Goal: Task Accomplishment & Management: Manage account settings

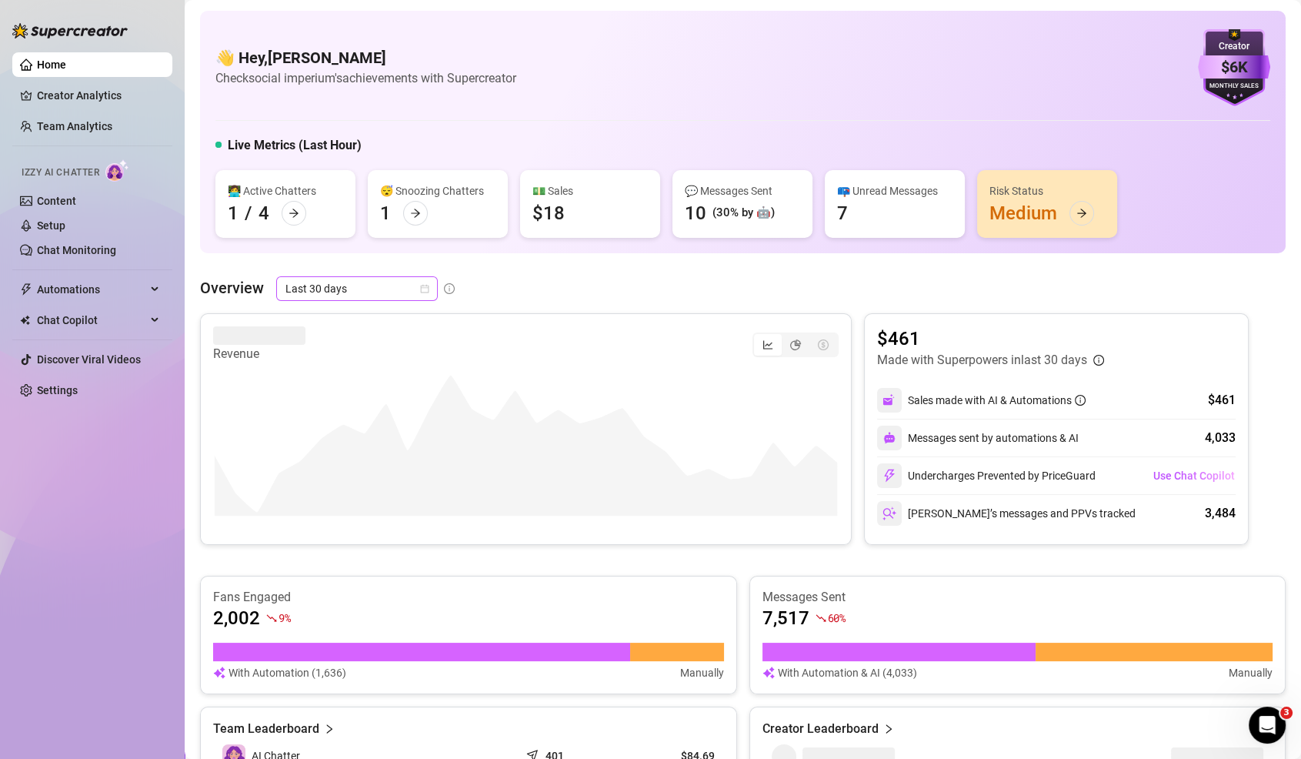
click at [321, 282] on span "Last 30 days" at bounding box center [357, 288] width 143 height 23
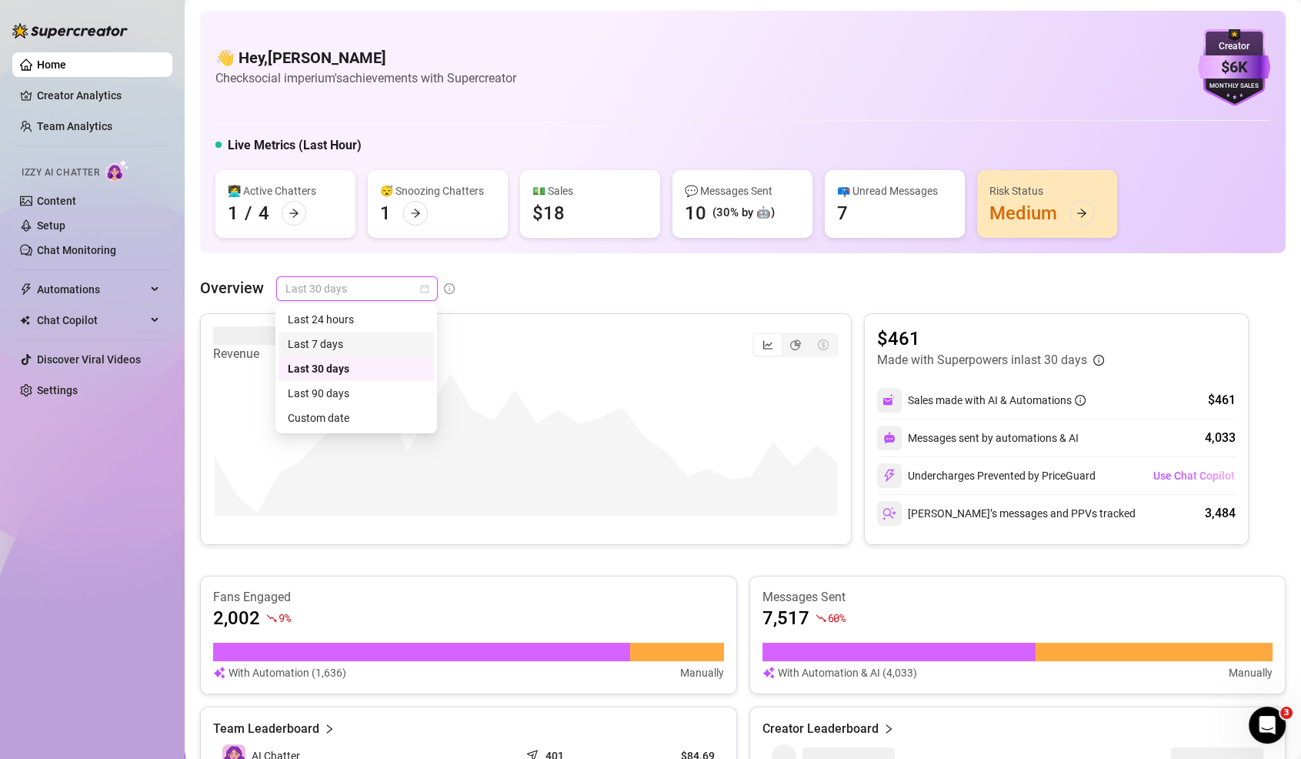
click at [369, 344] on div "Last 7 days" at bounding box center [356, 344] width 137 height 17
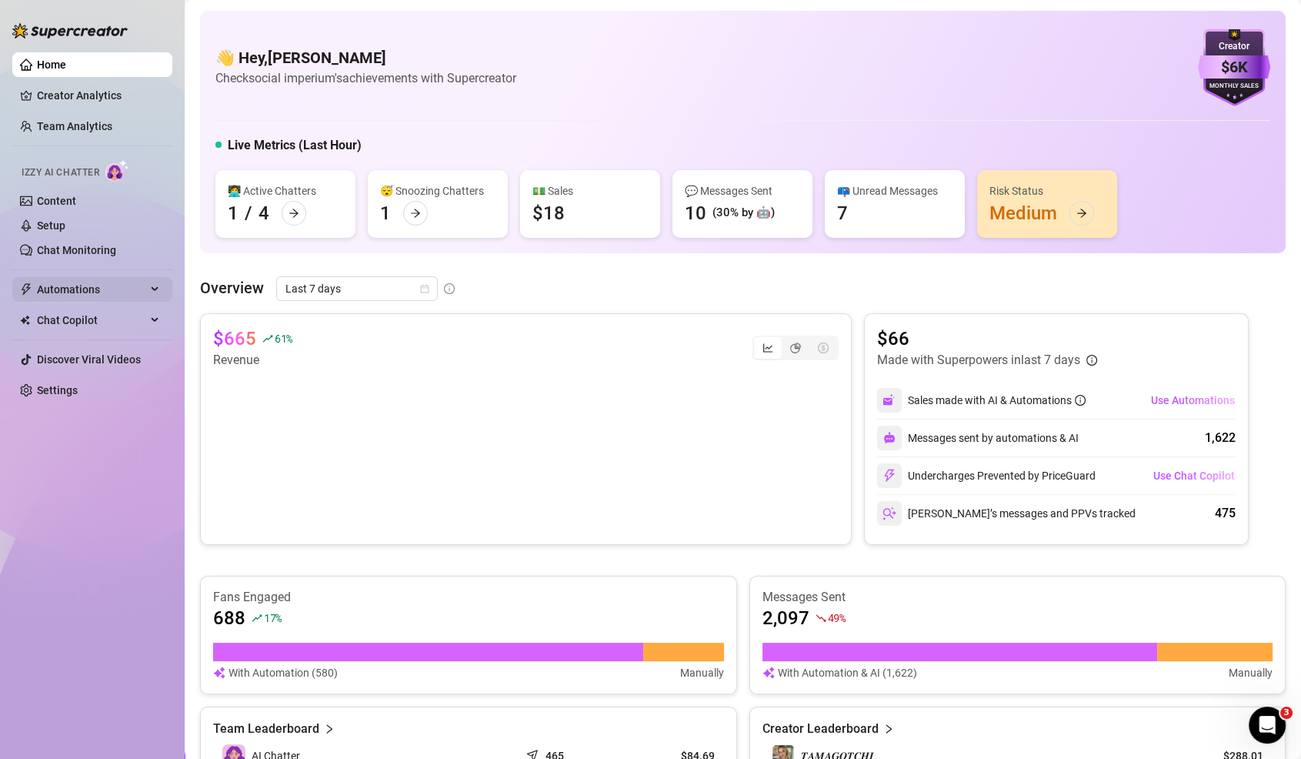
click at [110, 279] on span "Automations" at bounding box center [91, 289] width 109 height 25
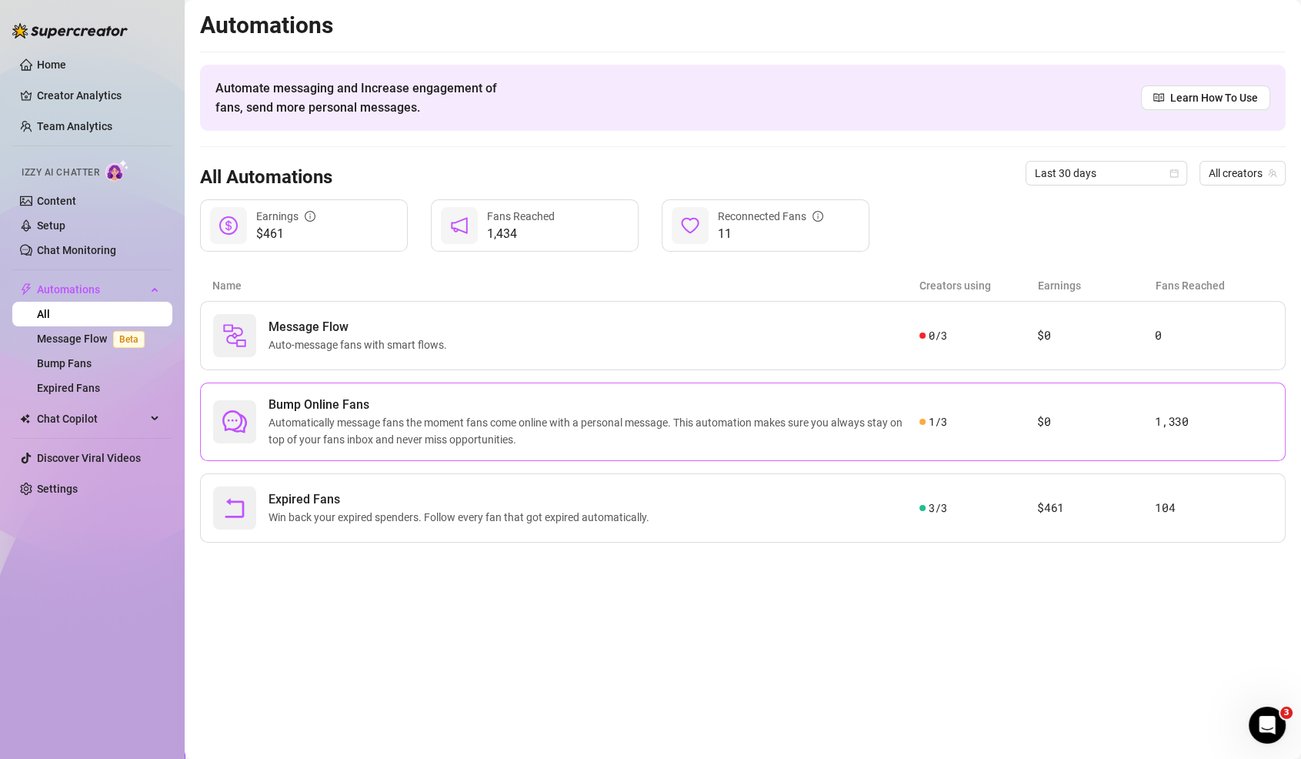
click at [390, 443] on span "Automatically message fans the moment fans come online with a personal message.…" at bounding box center [594, 431] width 651 height 34
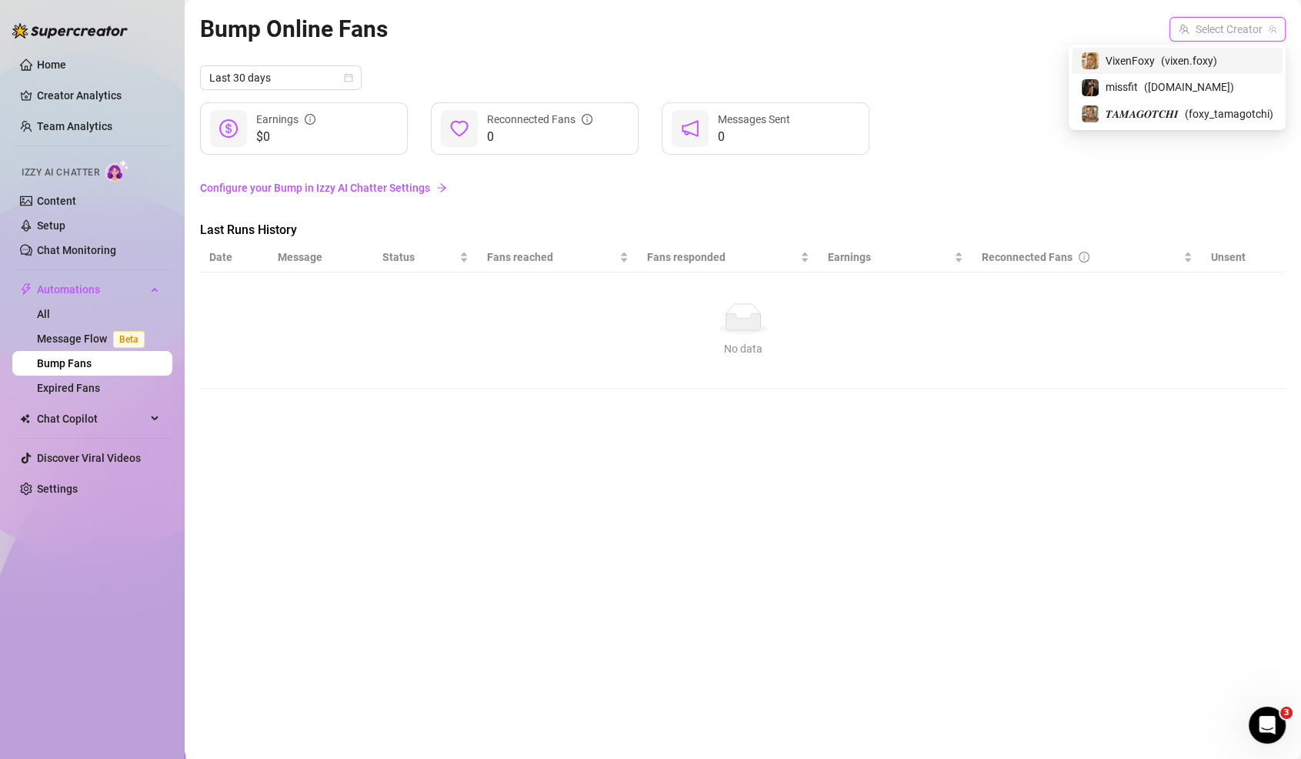
click at [1215, 28] on input "search" at bounding box center [1221, 29] width 84 height 23
click at [1175, 68] on span "( vixen.foxy )" at bounding box center [1189, 60] width 56 height 17
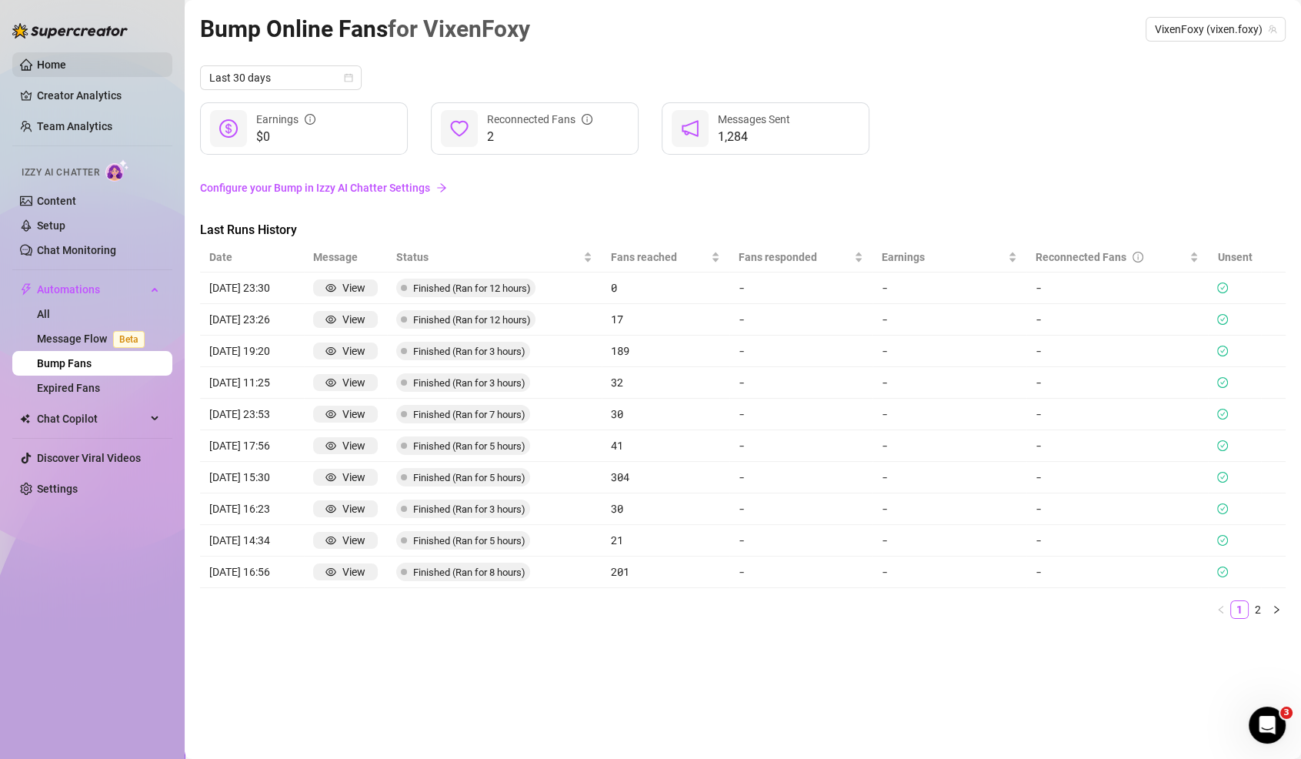
click at [66, 65] on link "Home" at bounding box center [51, 64] width 29 height 12
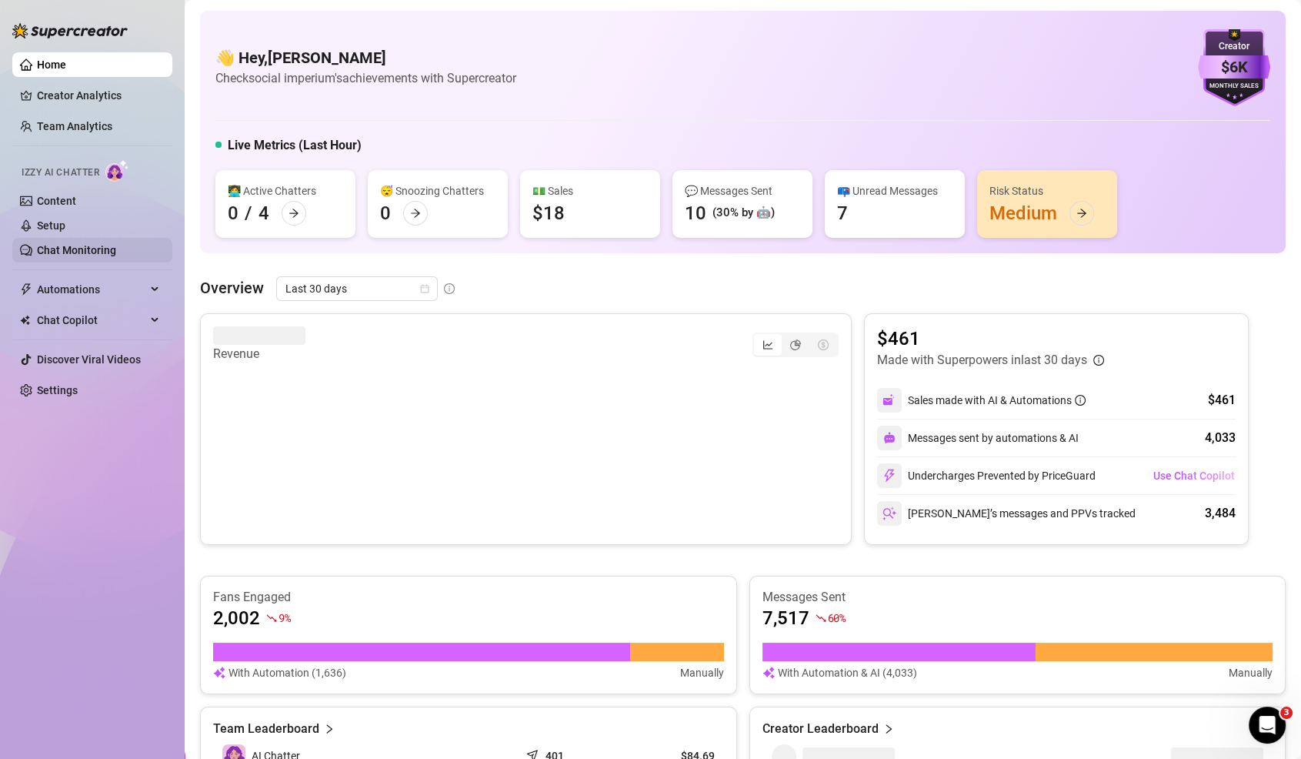
click at [92, 244] on link "Chat Monitoring" at bounding box center [76, 250] width 79 height 12
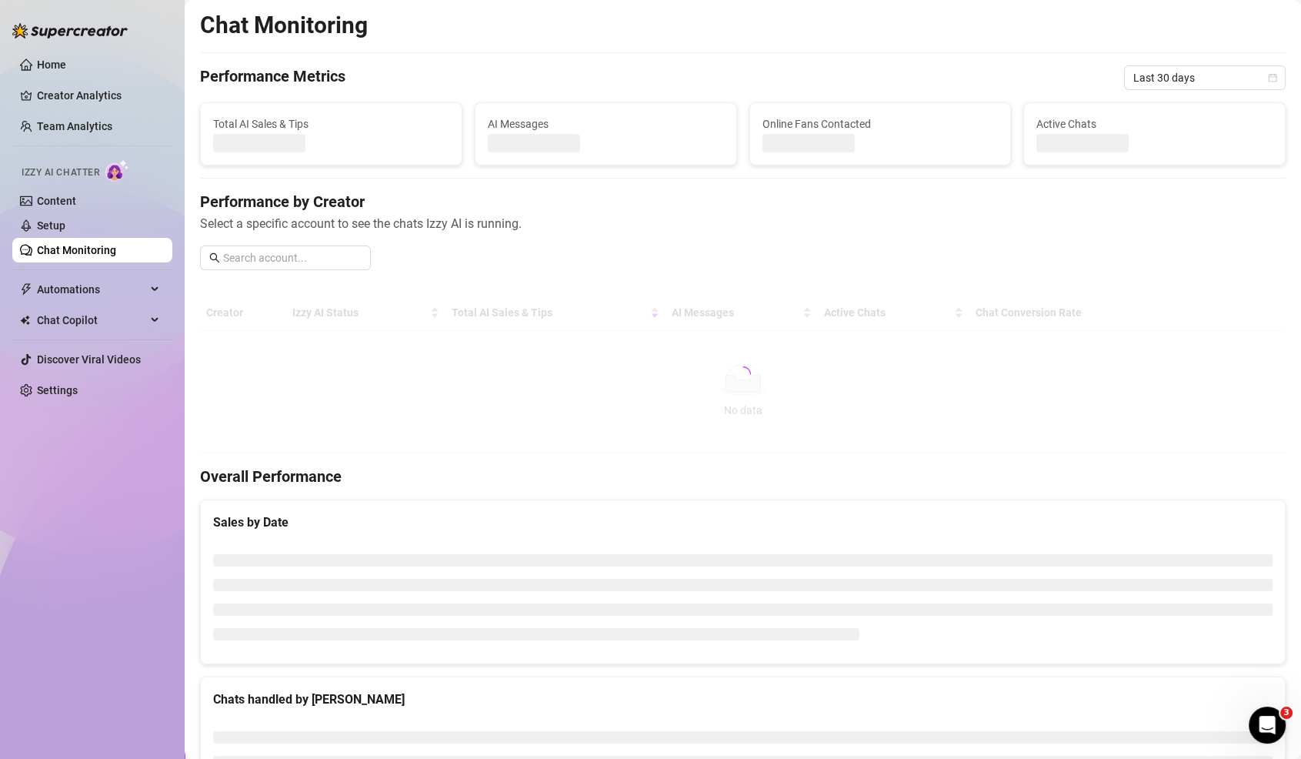
click at [91, 251] on link "Chat Monitoring" at bounding box center [76, 250] width 79 height 12
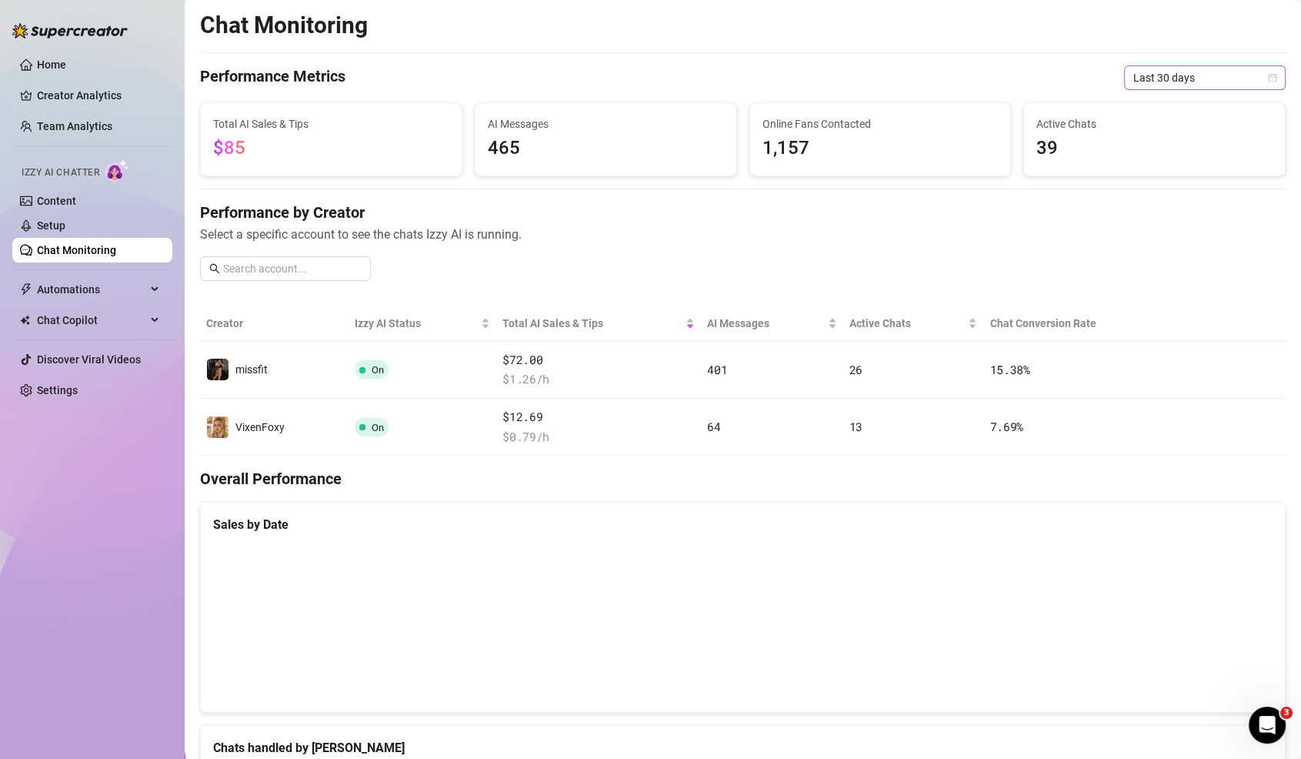
click at [1184, 85] on span "Last 30 days" at bounding box center [1205, 77] width 143 height 23
click at [1184, 181] on div "Last 90 days" at bounding box center [1205, 182] width 137 height 17
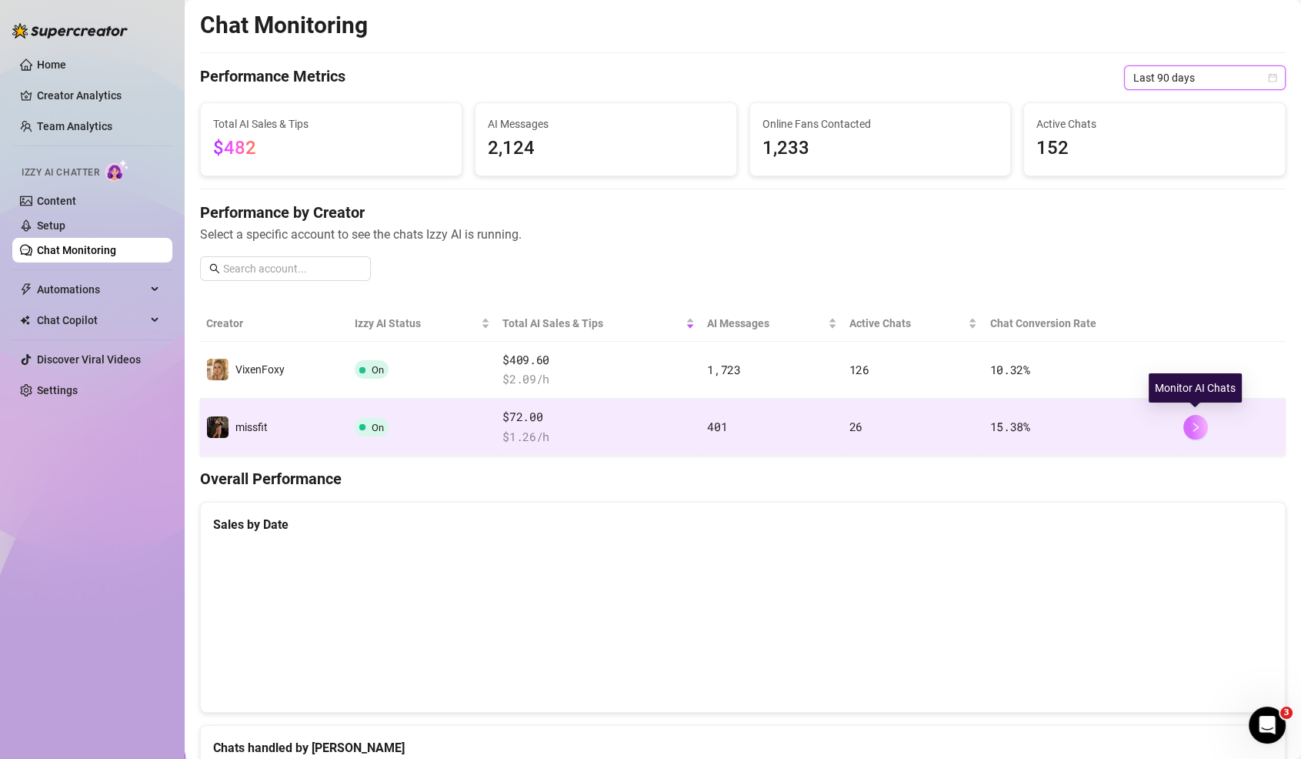
click at [1198, 416] on button "button" at bounding box center [1196, 427] width 25 height 25
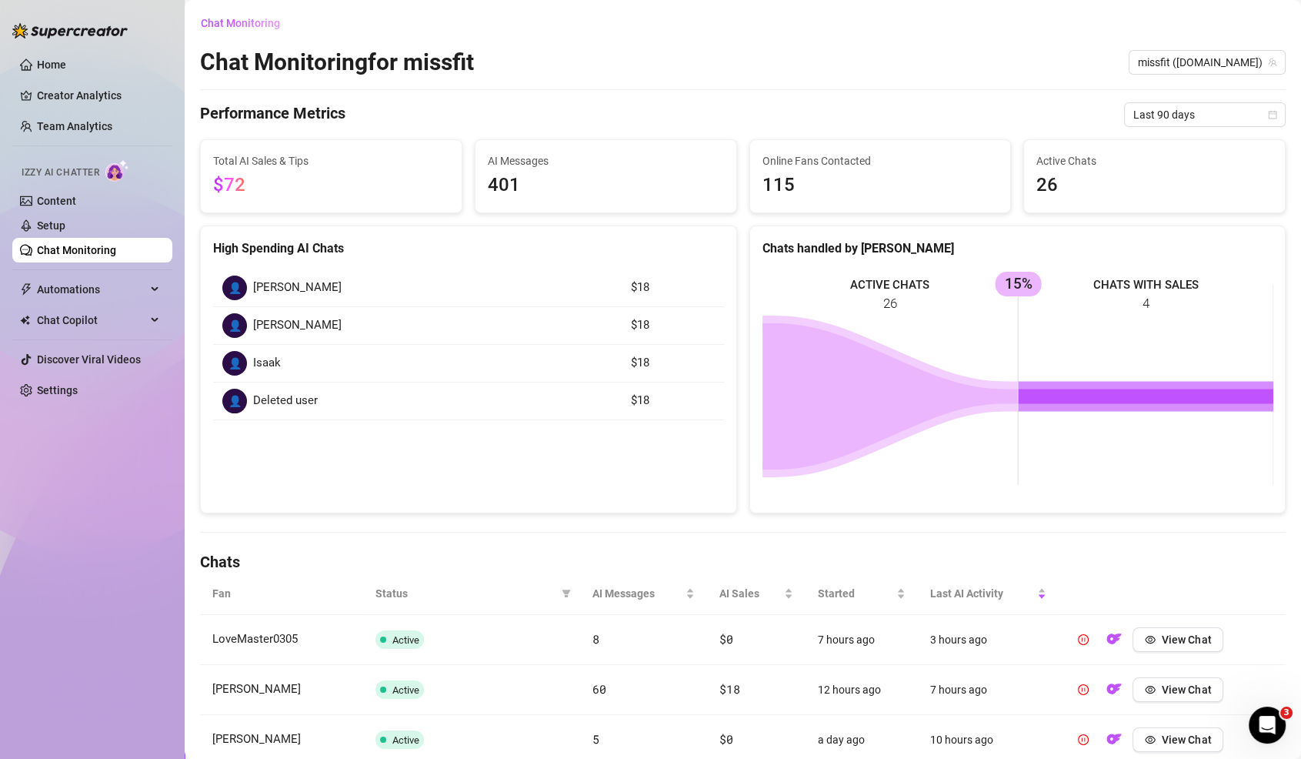
click at [116, 244] on link "Chat Monitoring" at bounding box center [76, 250] width 79 height 12
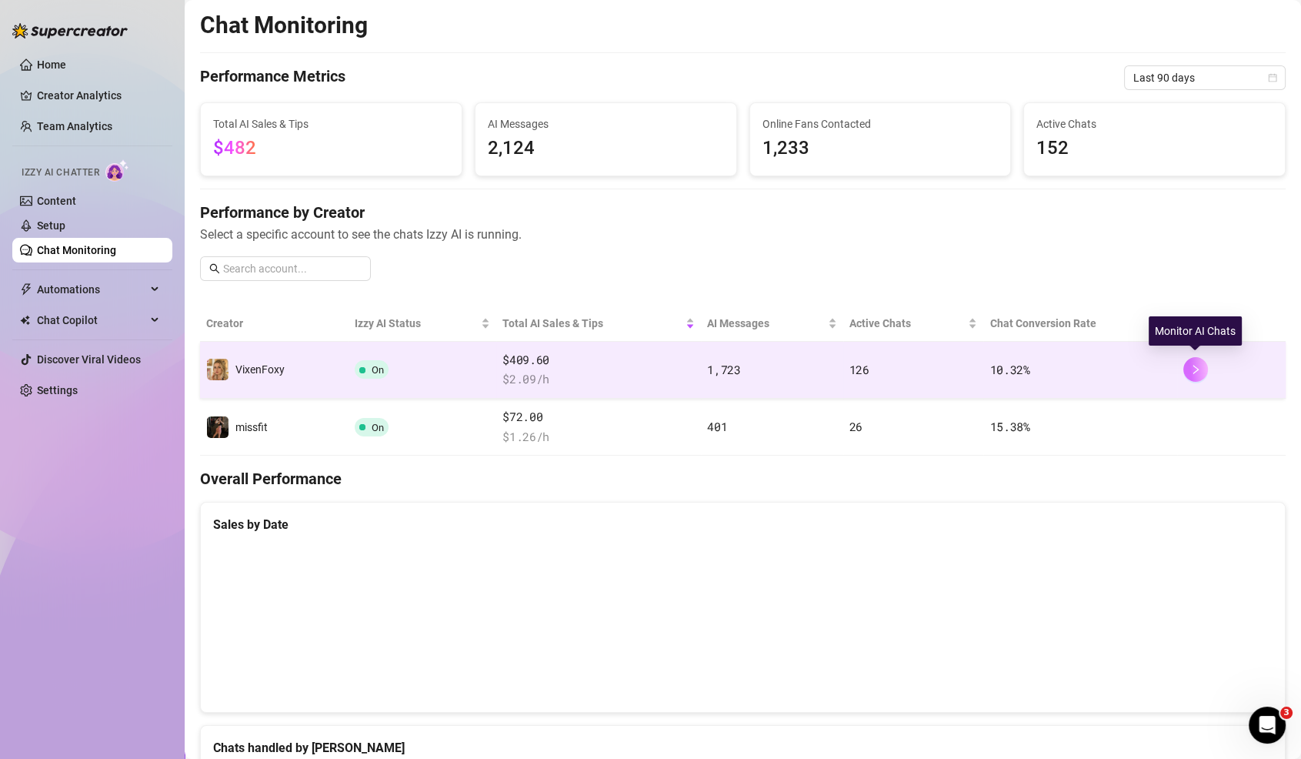
click at [1203, 375] on button "button" at bounding box center [1196, 369] width 25 height 25
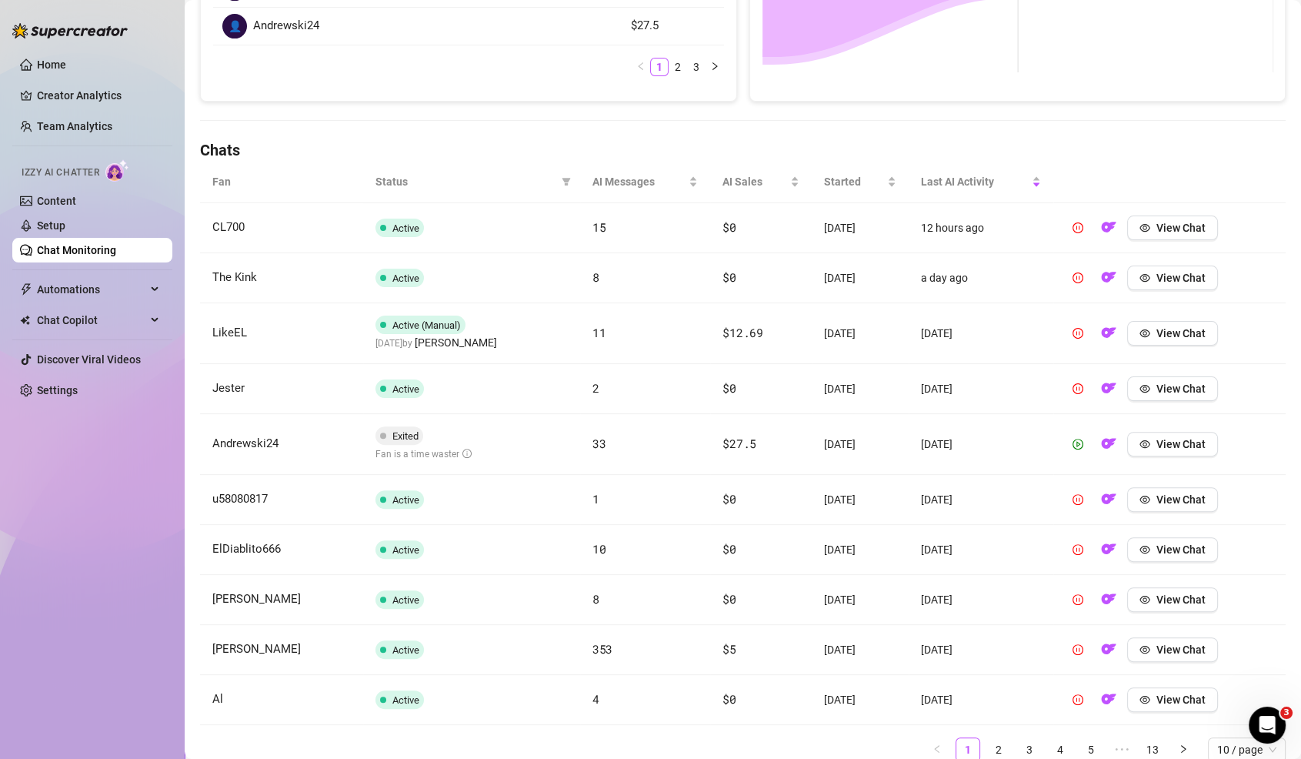
scroll to position [467, 0]
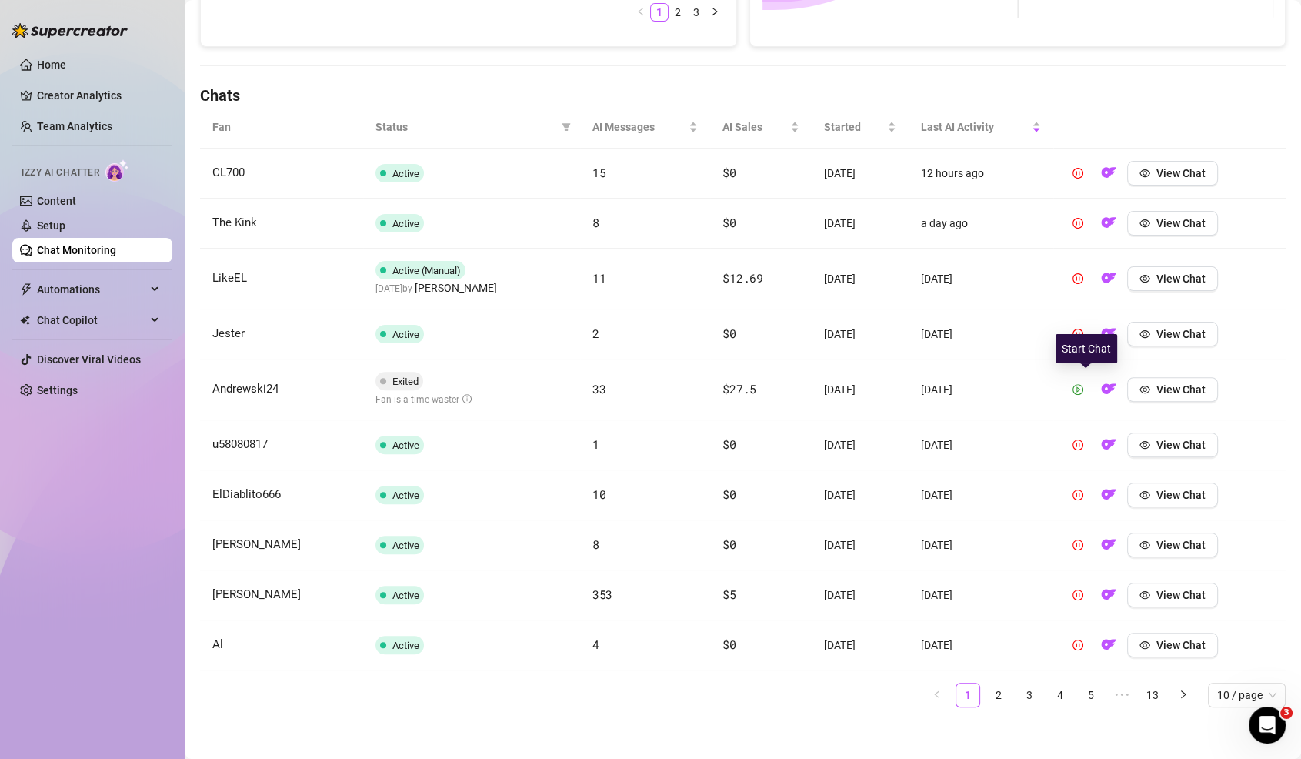
click at [1084, 386] on icon "play-circle" at bounding box center [1078, 389] width 11 height 11
click at [996, 683] on link "2" at bounding box center [998, 694] width 23 height 23
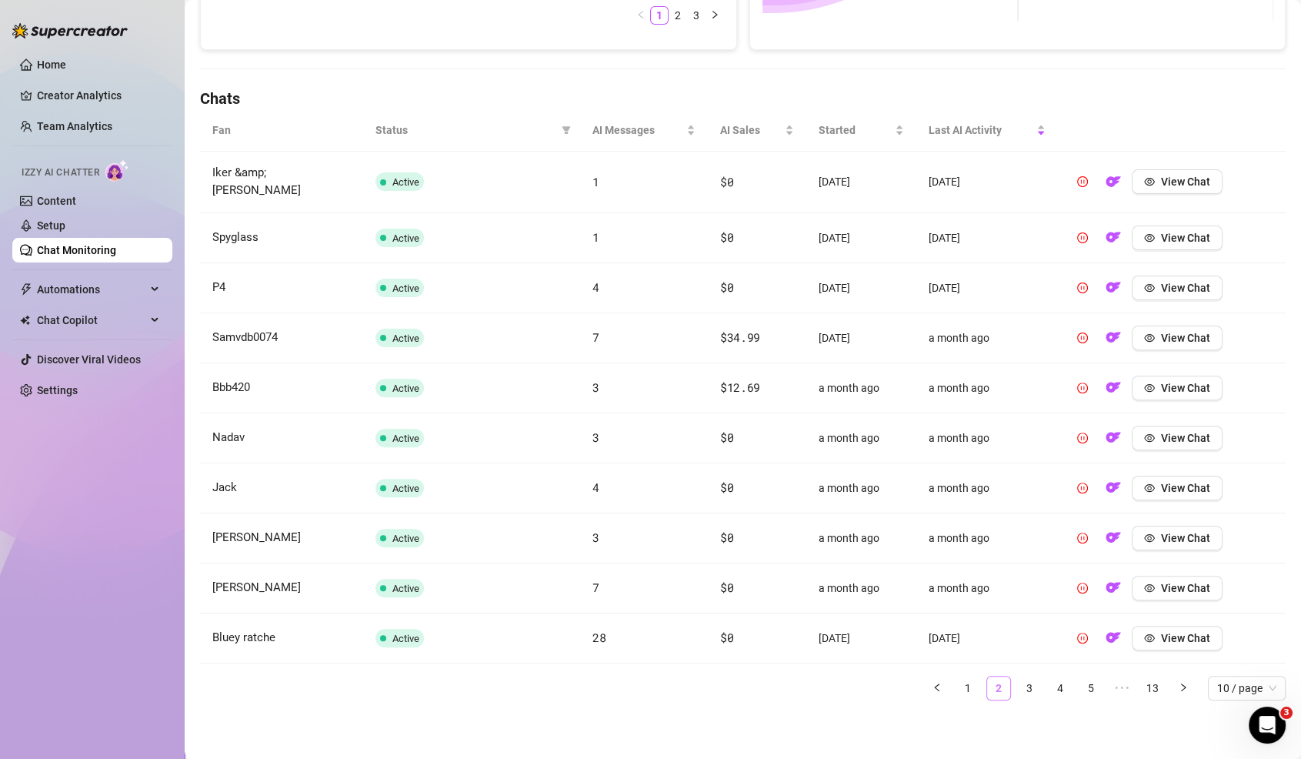
scroll to position [446, 0]
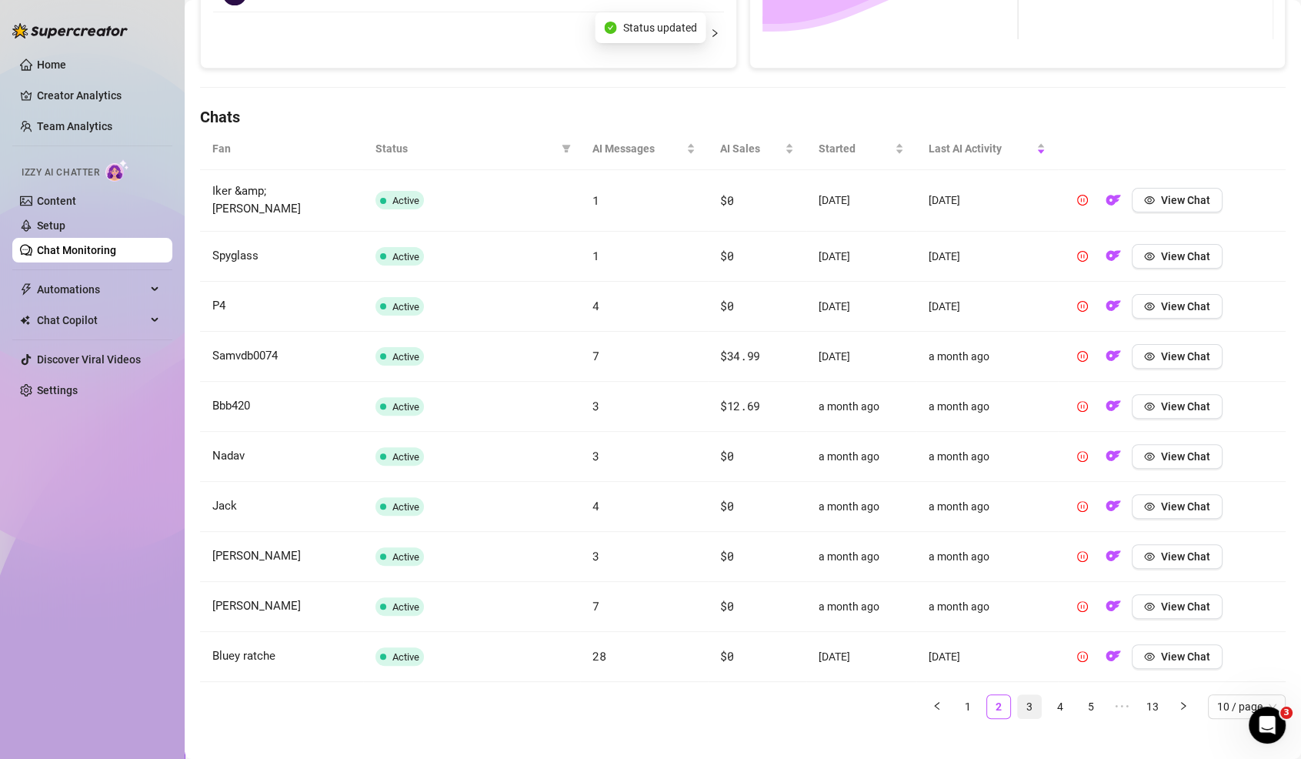
click at [1033, 695] on link "3" at bounding box center [1029, 706] width 23 height 23
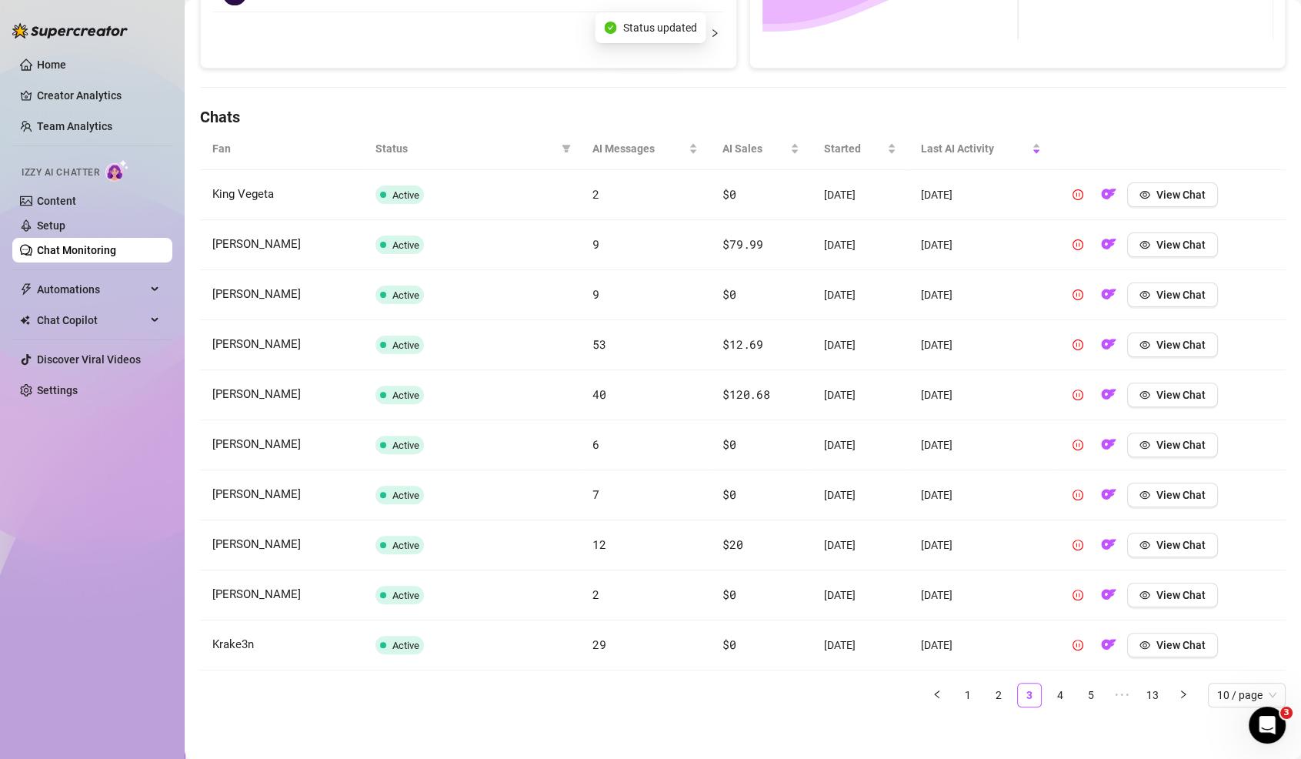
click at [1047, 690] on ul "1 2 3 4 5 ••• 13 10 / page" at bounding box center [743, 695] width 1086 height 25
click at [1062, 690] on link "4" at bounding box center [1060, 694] width 23 height 23
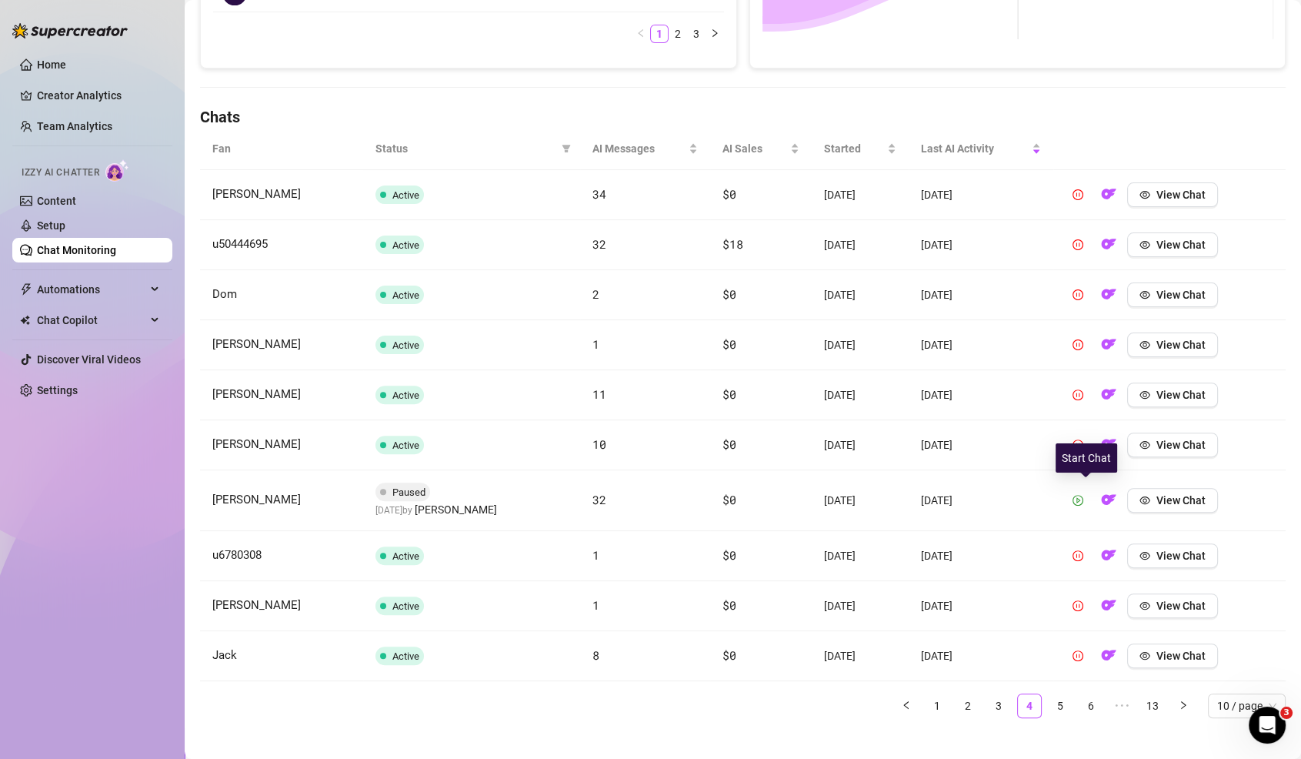
click at [1084, 497] on icon "play-circle" at bounding box center [1078, 500] width 11 height 11
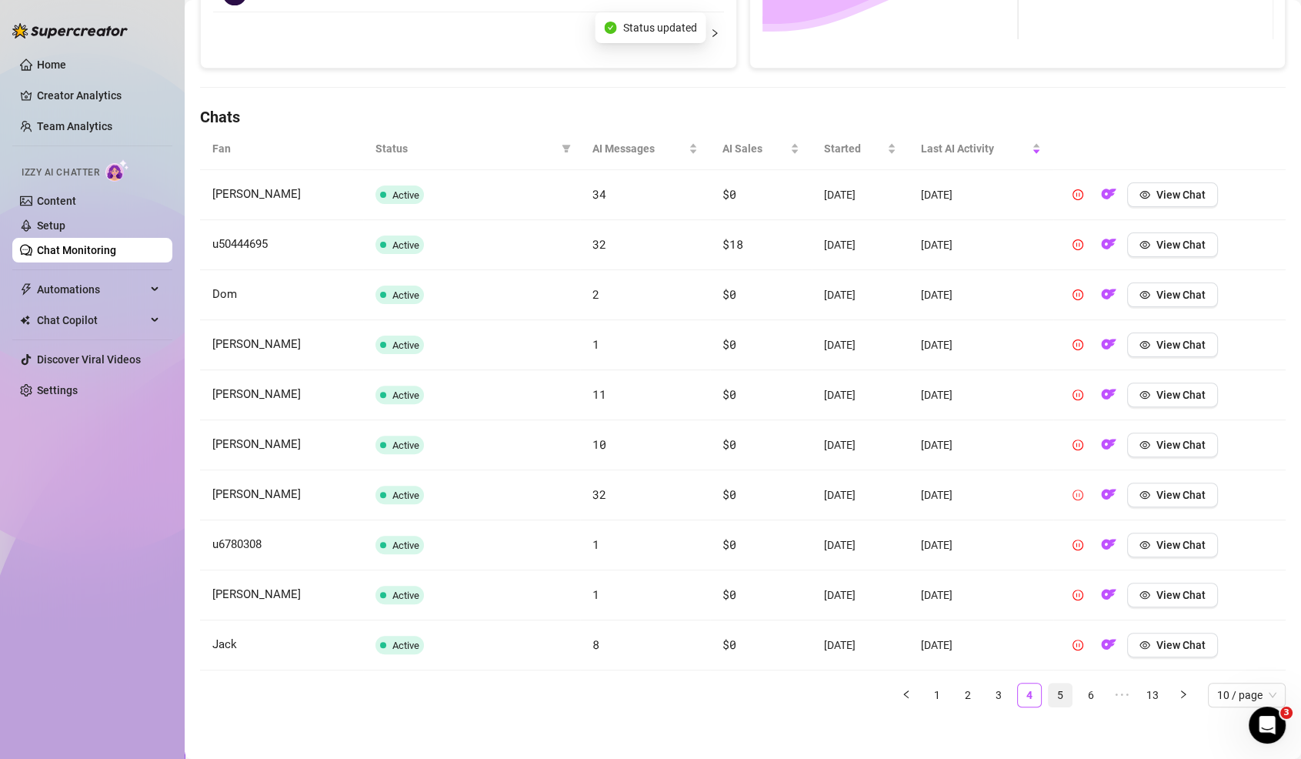
click at [1059, 694] on link "5" at bounding box center [1060, 694] width 23 height 23
click at [1062, 692] on link "6" at bounding box center [1060, 694] width 23 height 23
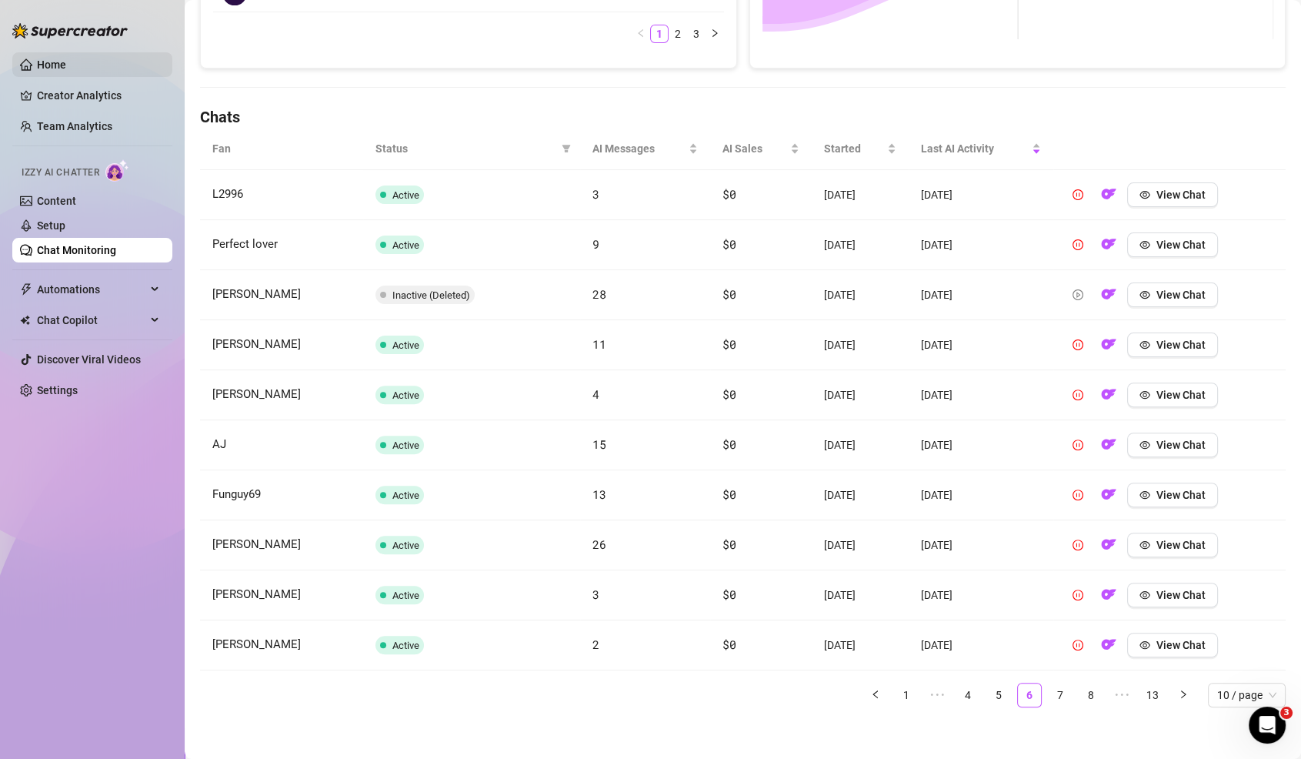
click at [66, 60] on link "Home" at bounding box center [51, 64] width 29 height 12
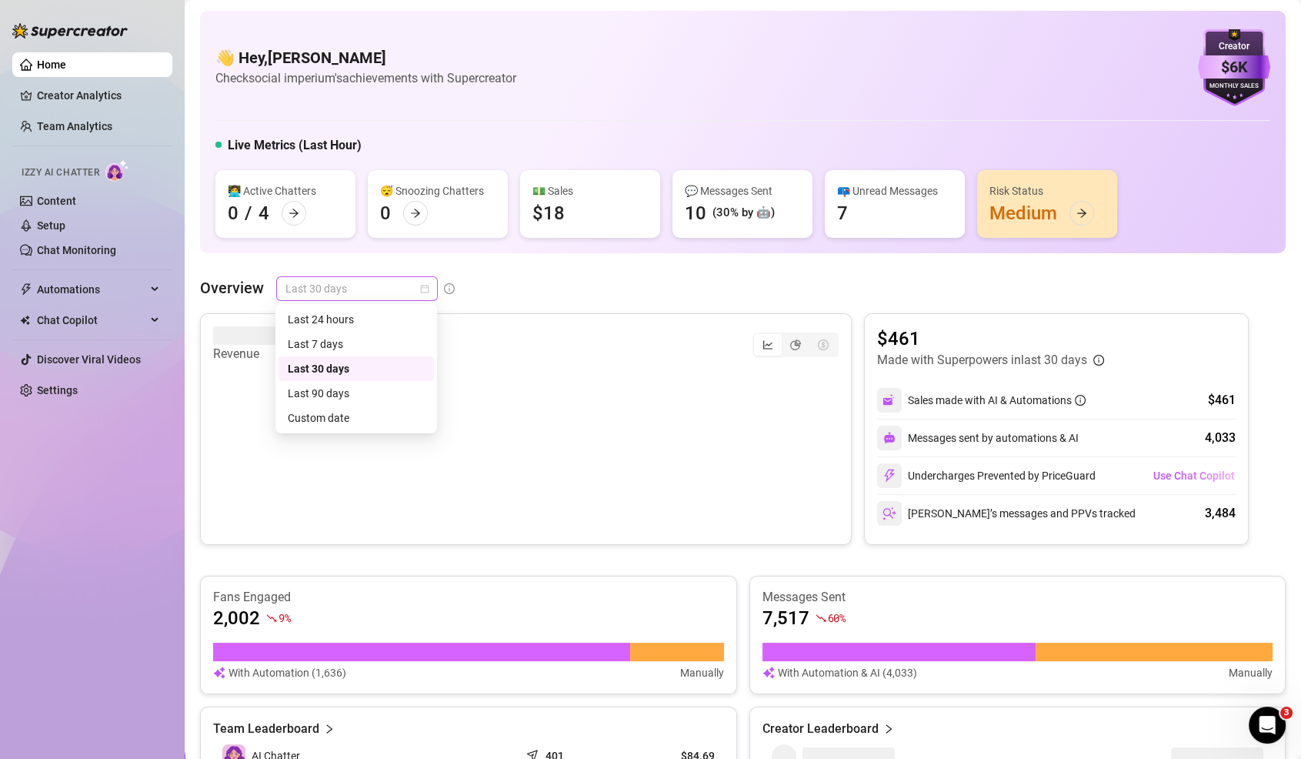
click at [406, 289] on span "Last 30 days" at bounding box center [357, 288] width 143 height 23
click at [368, 353] on div "Last 7 days" at bounding box center [356, 344] width 155 height 25
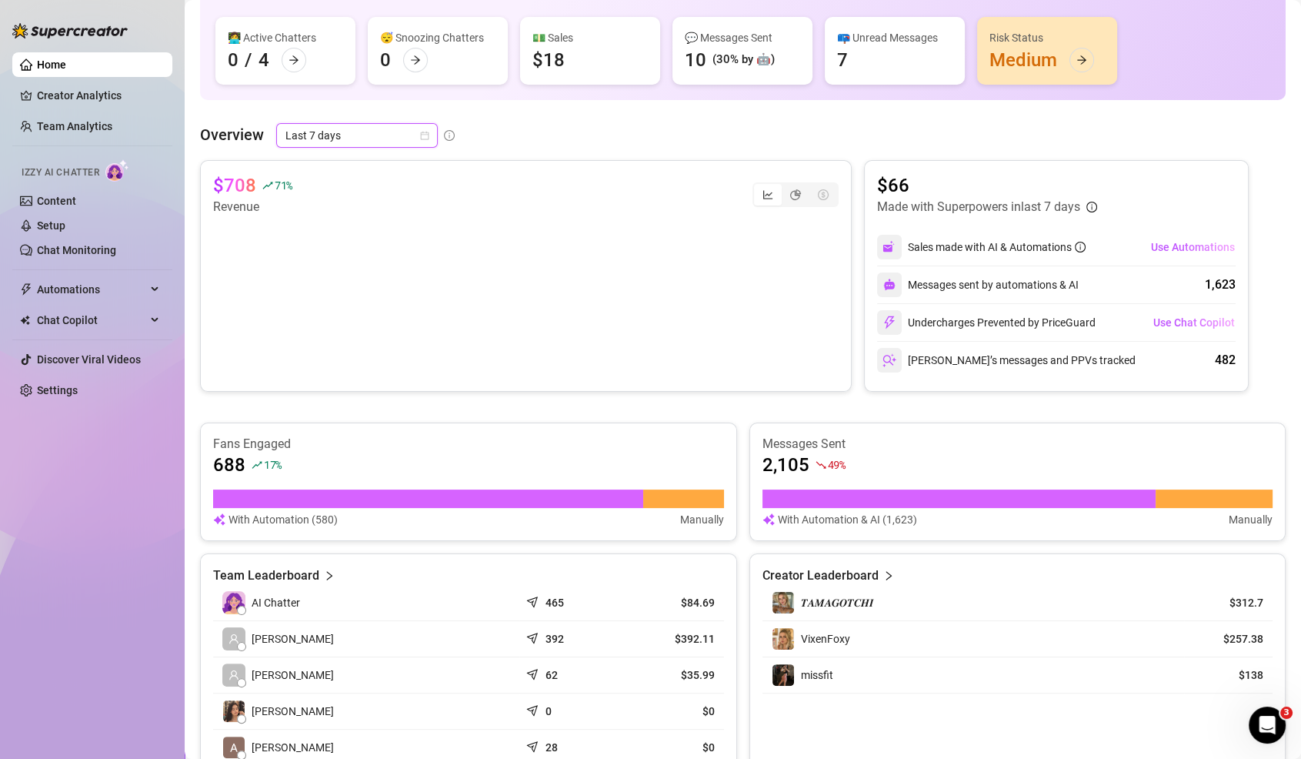
scroll to position [159, 0]
